Goal: Task Accomplishment & Management: Manage account settings

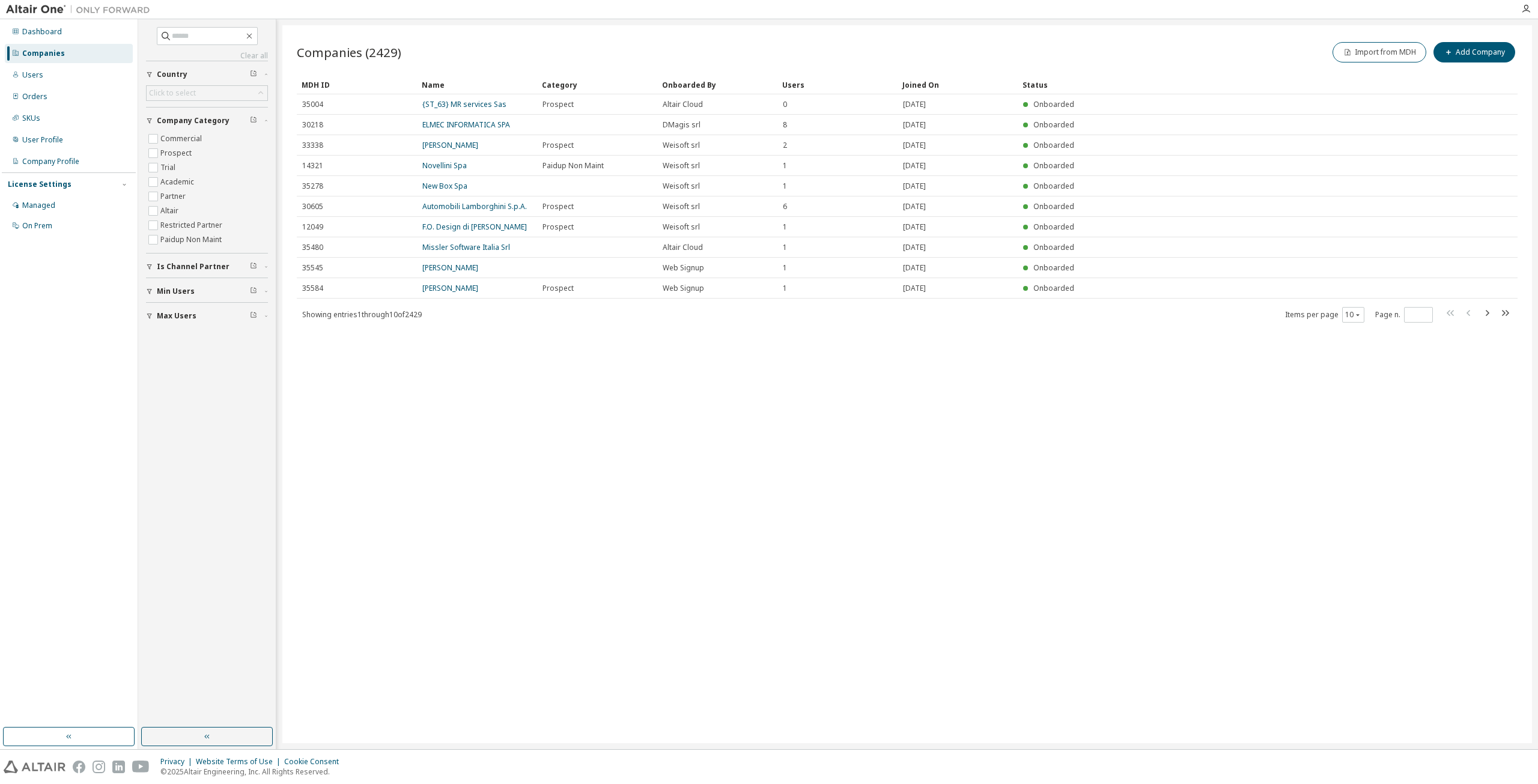
click at [59, 56] on div "Companies" at bounding box center [43, 53] width 42 height 10
click at [209, 36] on input "text" at bounding box center [208, 35] width 72 height 12
type input "********"
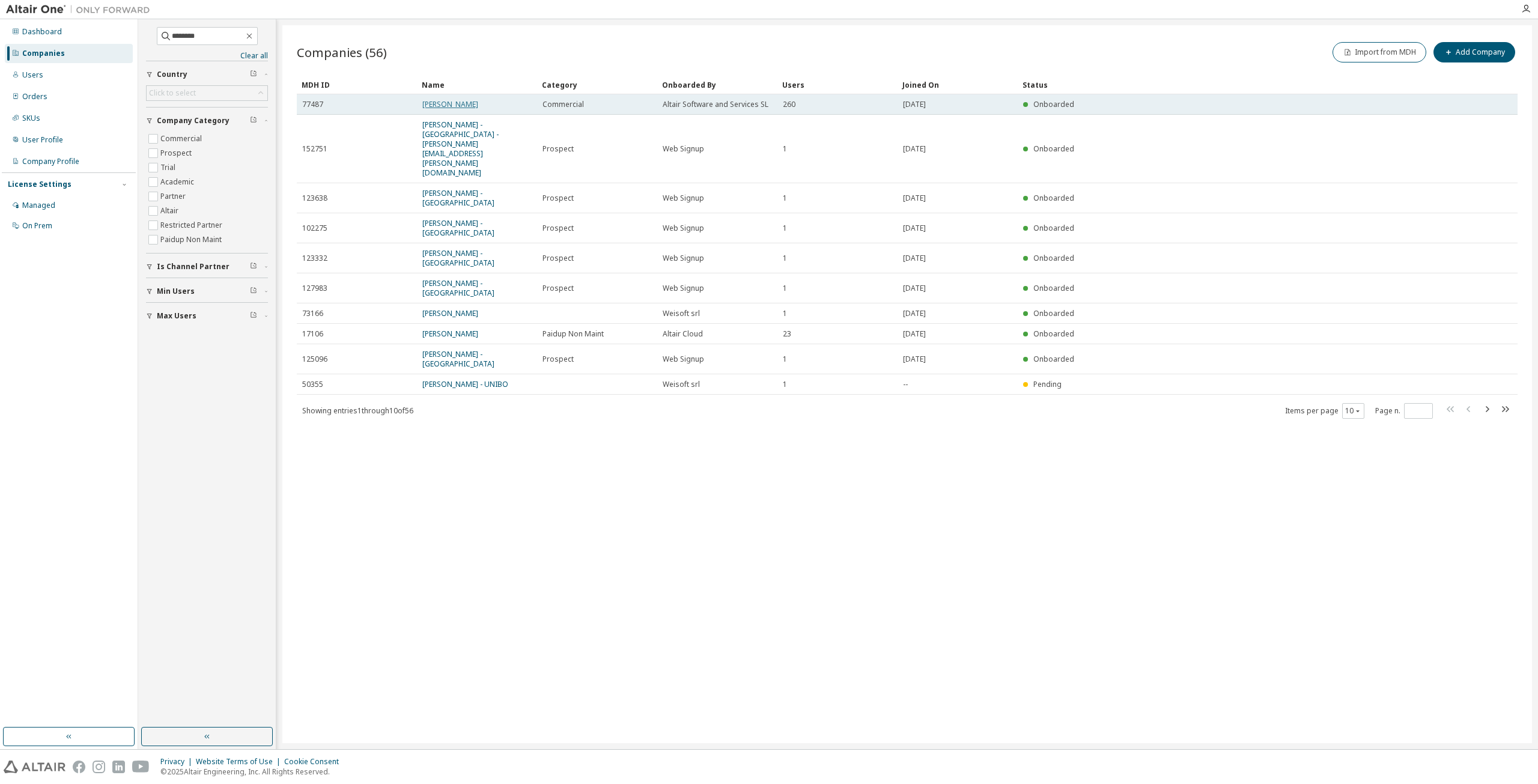
click at [452, 105] on link "Leonardo SpA" at bounding box center [450, 104] width 56 height 10
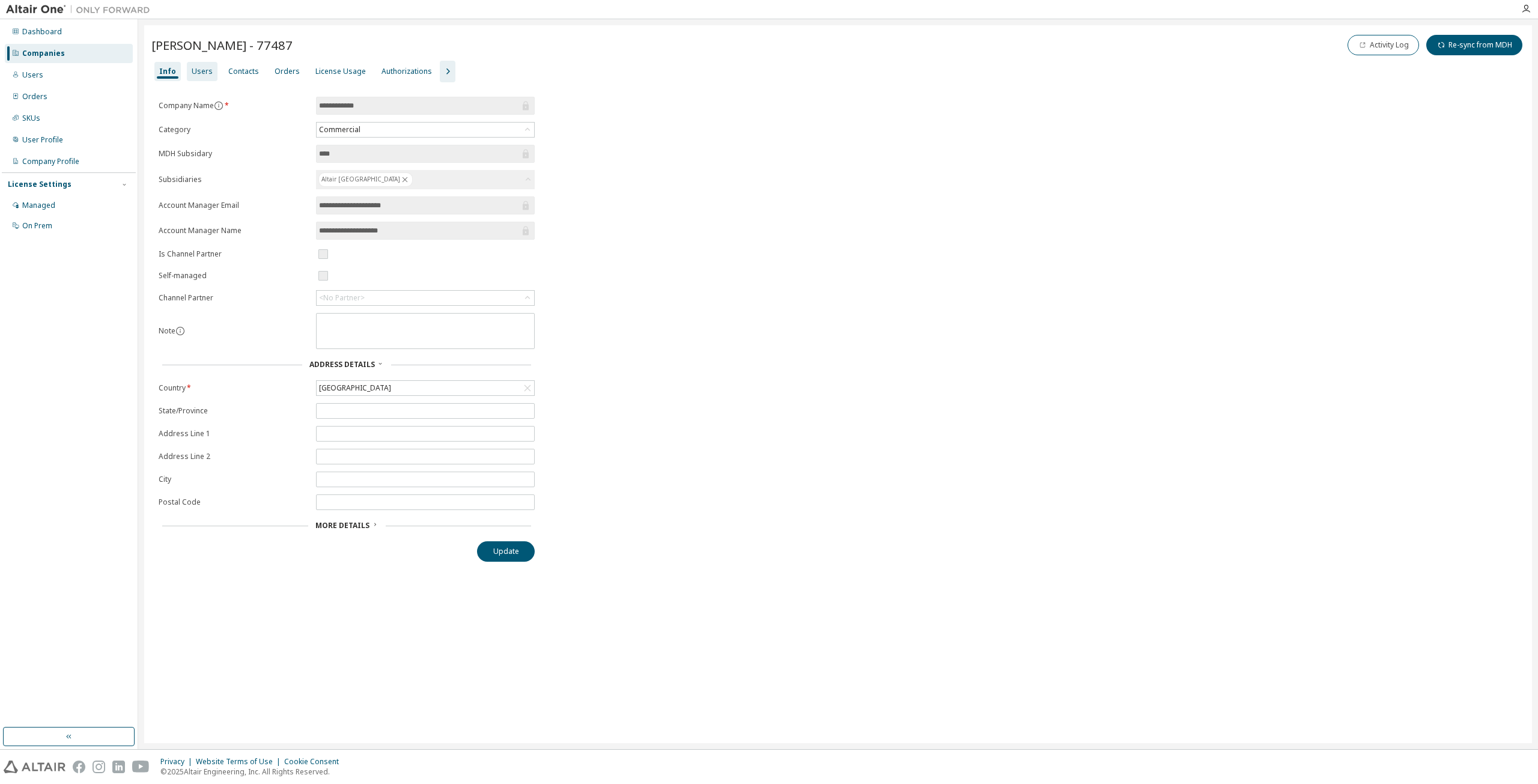
click at [204, 75] on div "Users" at bounding box center [202, 71] width 21 height 10
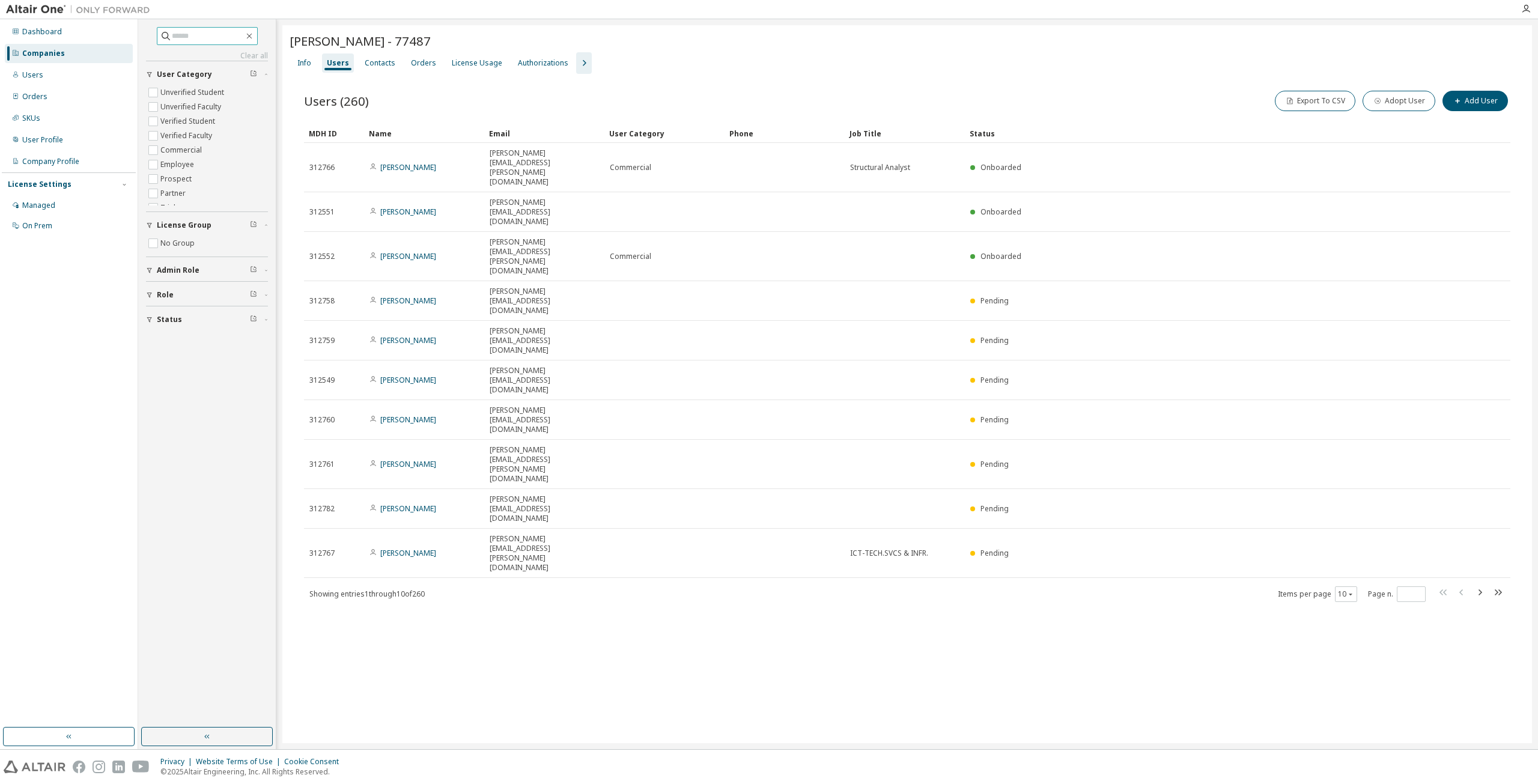
click at [185, 33] on input "text" at bounding box center [208, 35] width 72 height 12
type input "**********"
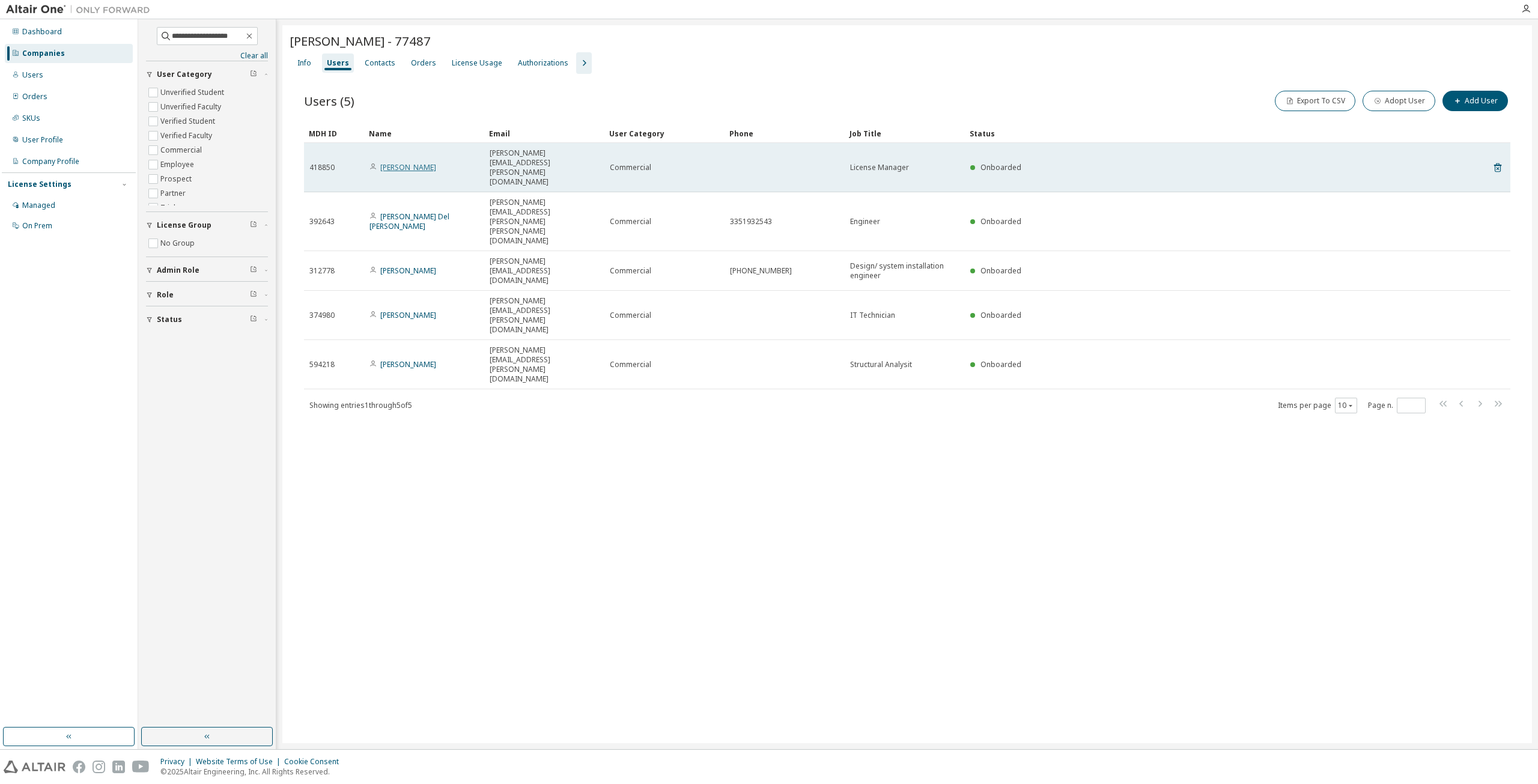
click at [398, 162] on link "Luca Dell'Arciprete" at bounding box center [408, 167] width 56 height 10
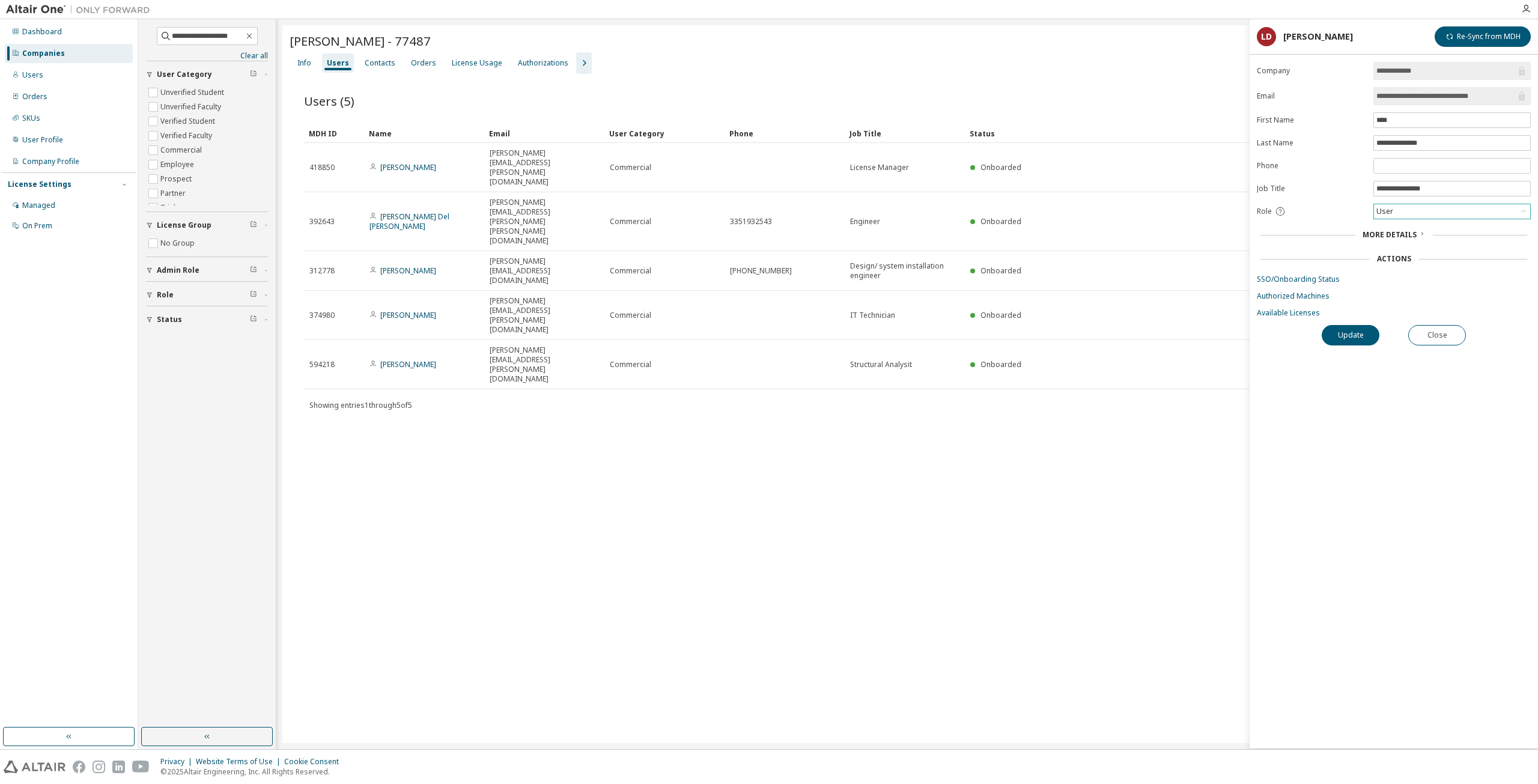
click at [1444, 211] on div "User" at bounding box center [1452, 212] width 156 height 14
click at [1426, 223] on li "Admin" at bounding box center [1451, 226] width 154 height 15
click at [1350, 334] on button "Update" at bounding box center [1351, 335] width 58 height 21
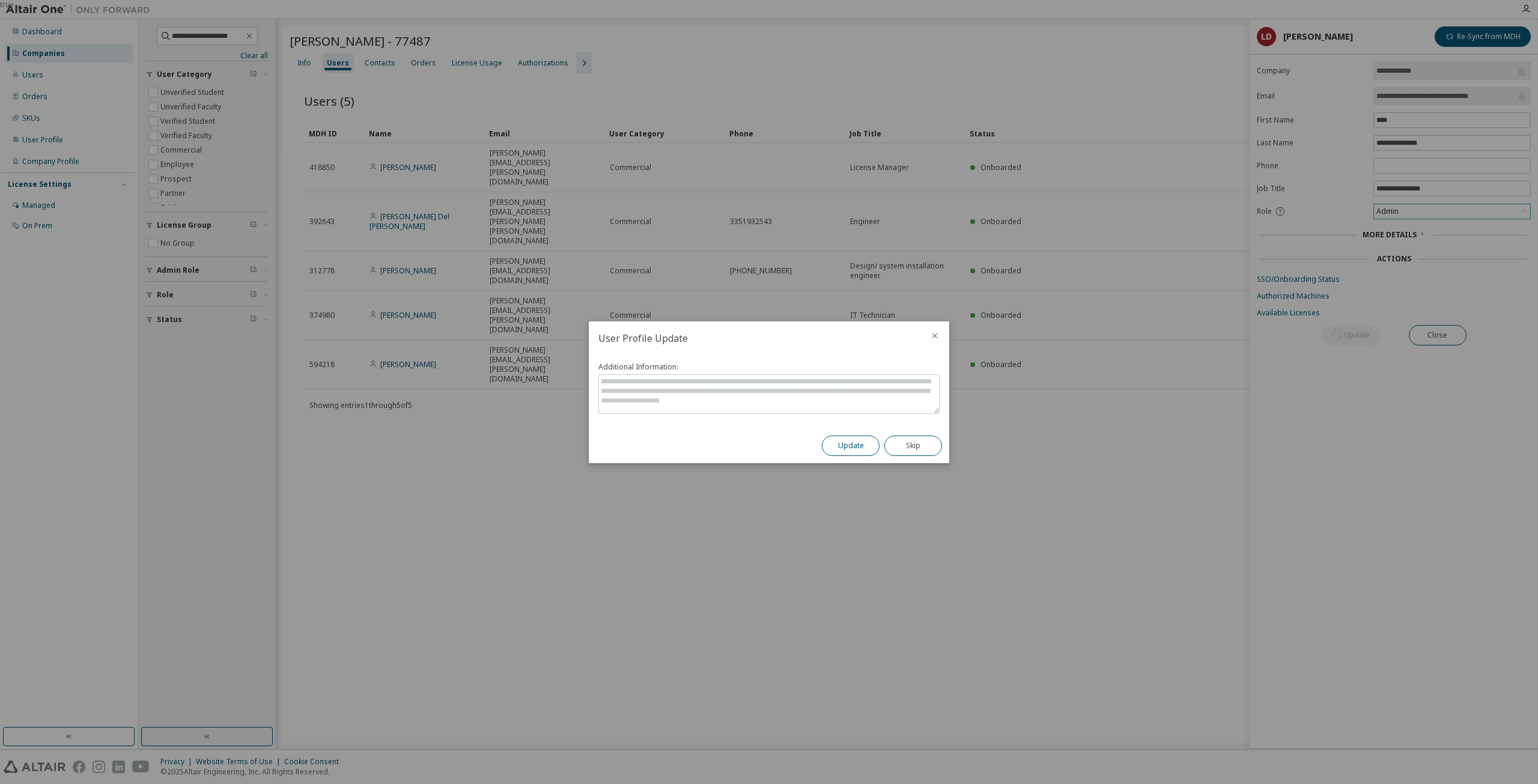
click at [856, 449] on button "Update" at bounding box center [851, 446] width 58 height 21
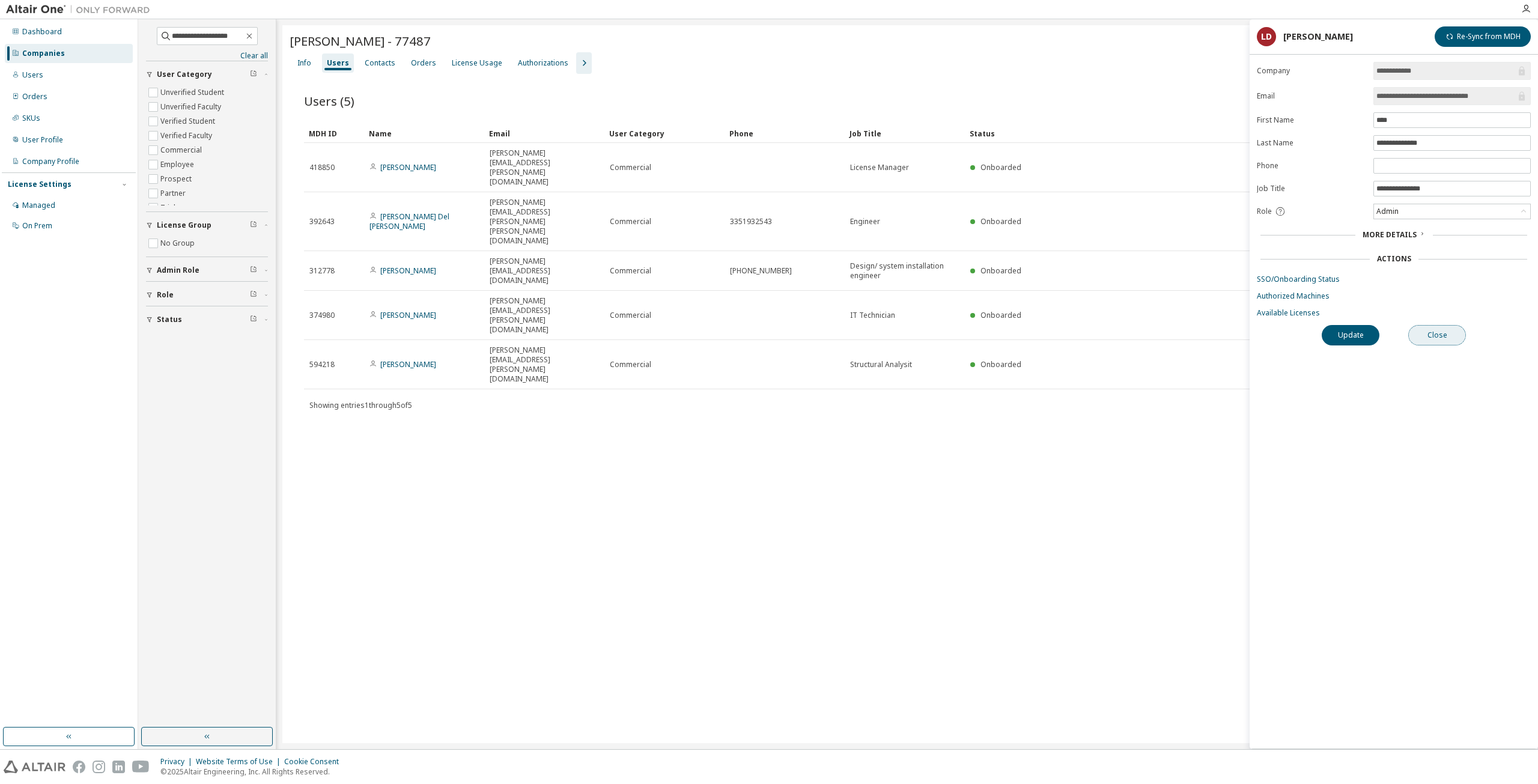
click at [1440, 327] on button "Close" at bounding box center [1437, 335] width 58 height 21
